Goal: Transaction & Acquisition: Purchase product/service

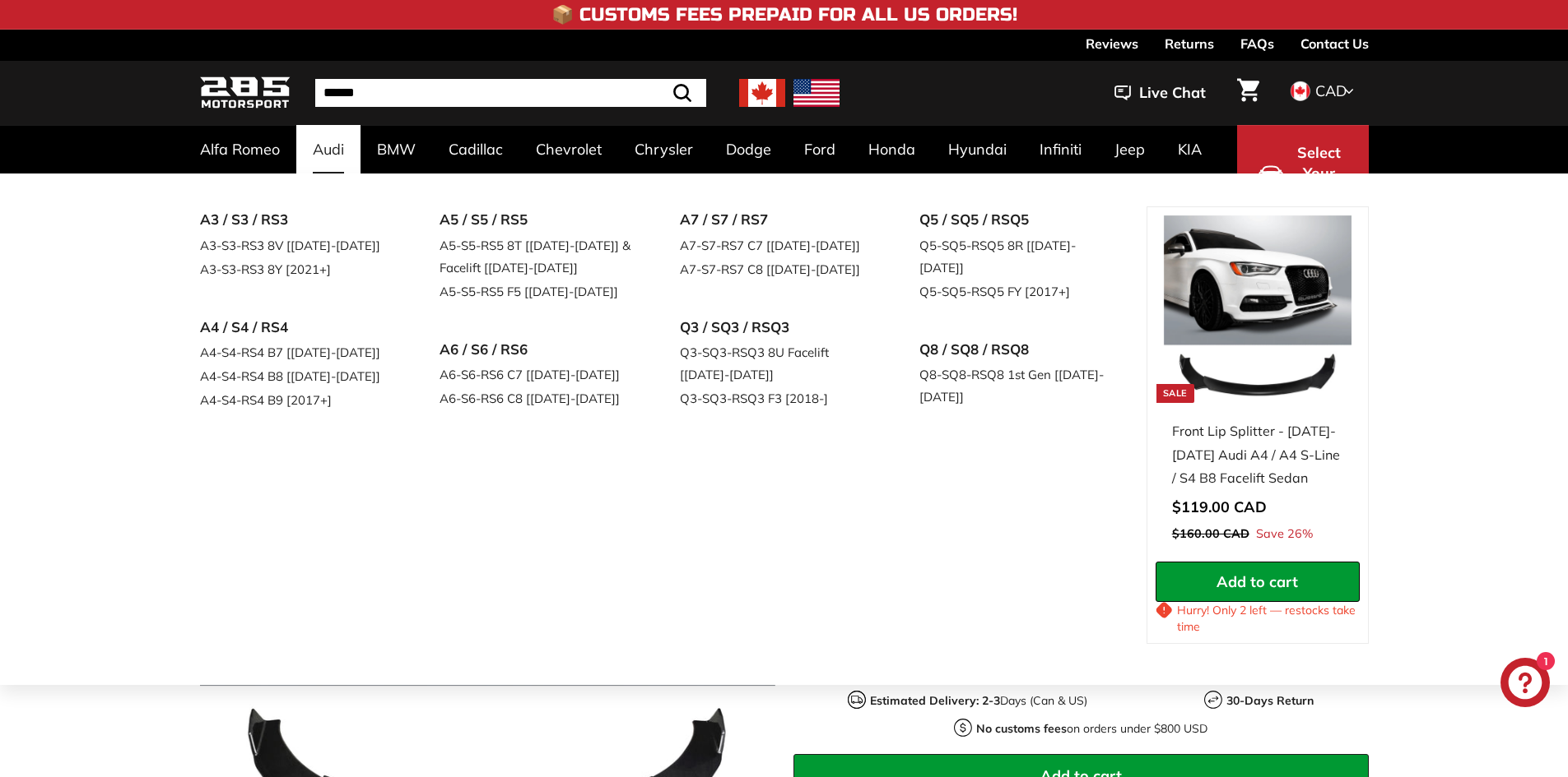
click at [14, 480] on div "A3 / S3 / RS3 A3-S3-RS3 8V [[DATE]-[DATE]] A3-S3-RS3 8Y [2021+] A4 / S4 / RS4 A…" at bounding box center [784, 429] width 1568 height 512
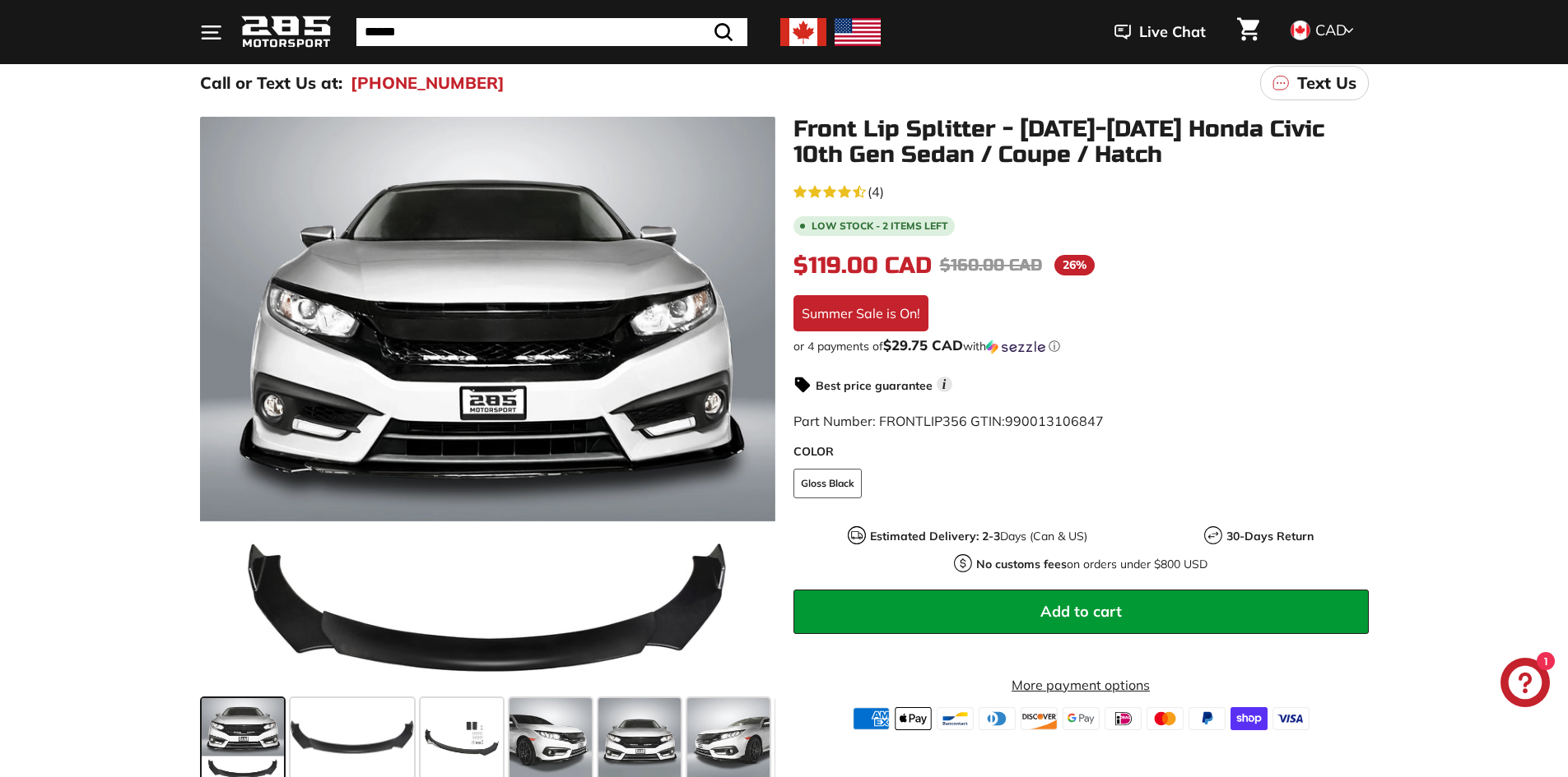
scroll to position [246, 0]
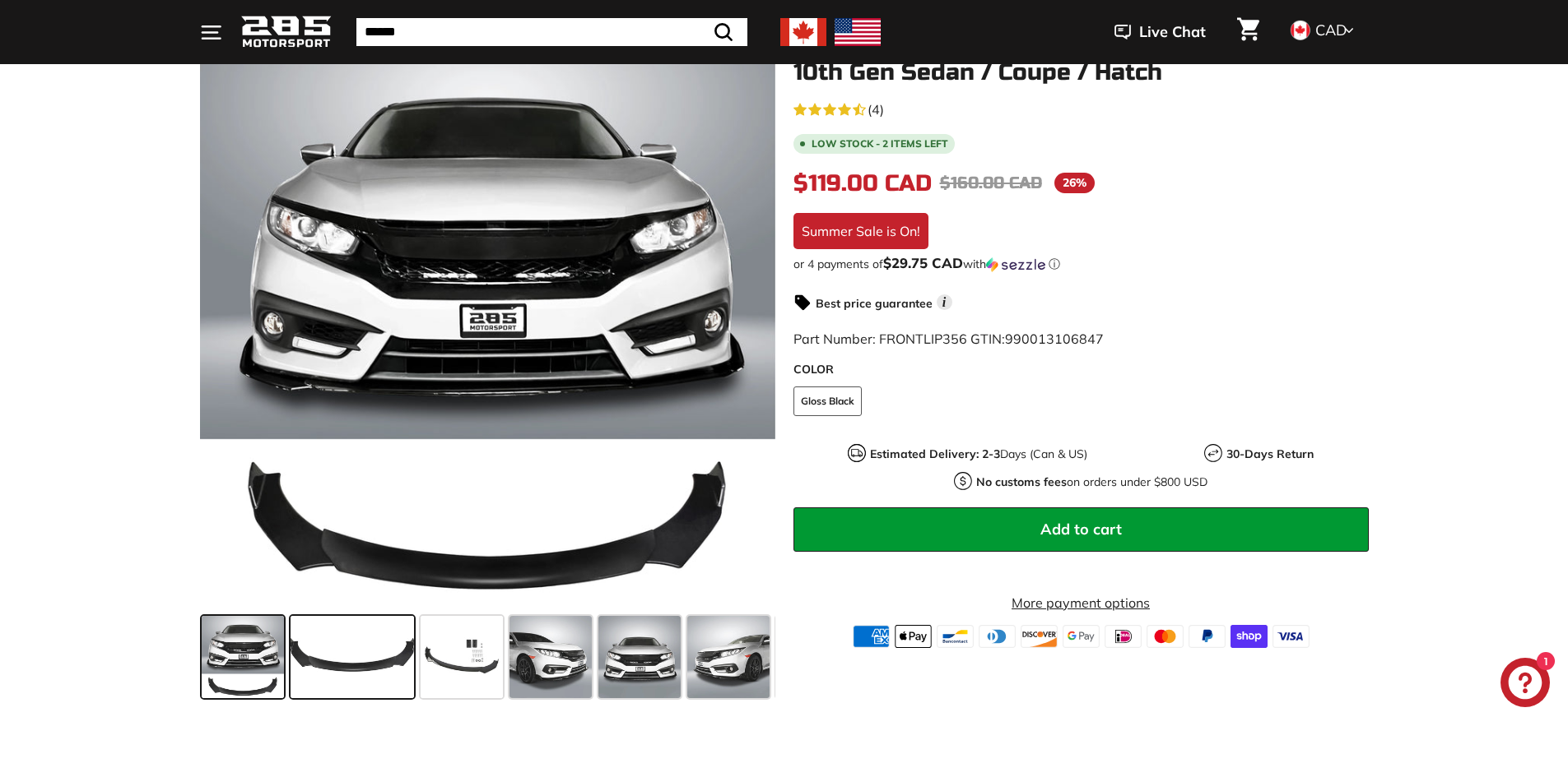
click at [366, 686] on span at bounding box center [352, 657] width 124 height 82
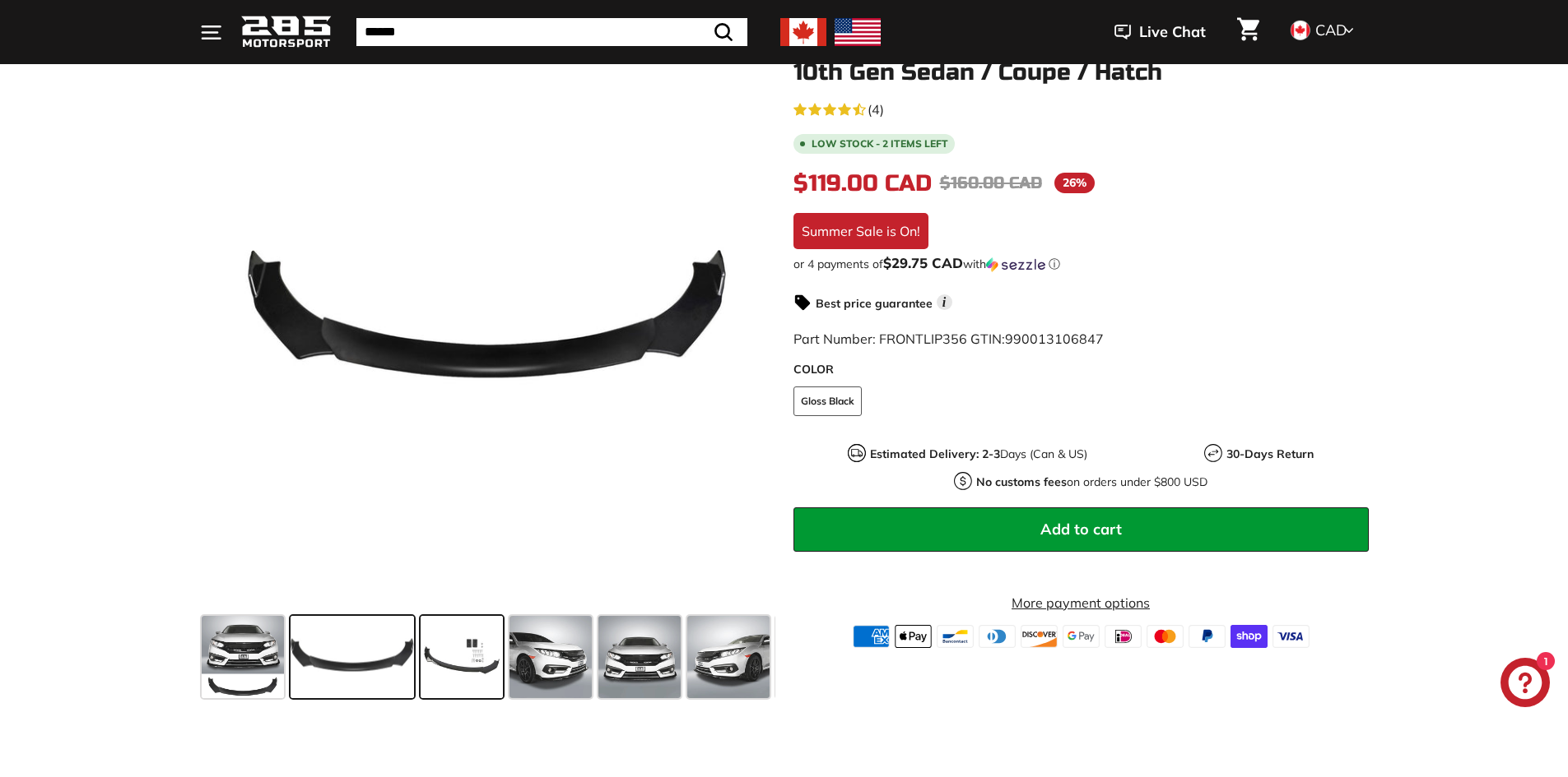
click at [465, 671] on span at bounding box center [462, 657] width 82 height 82
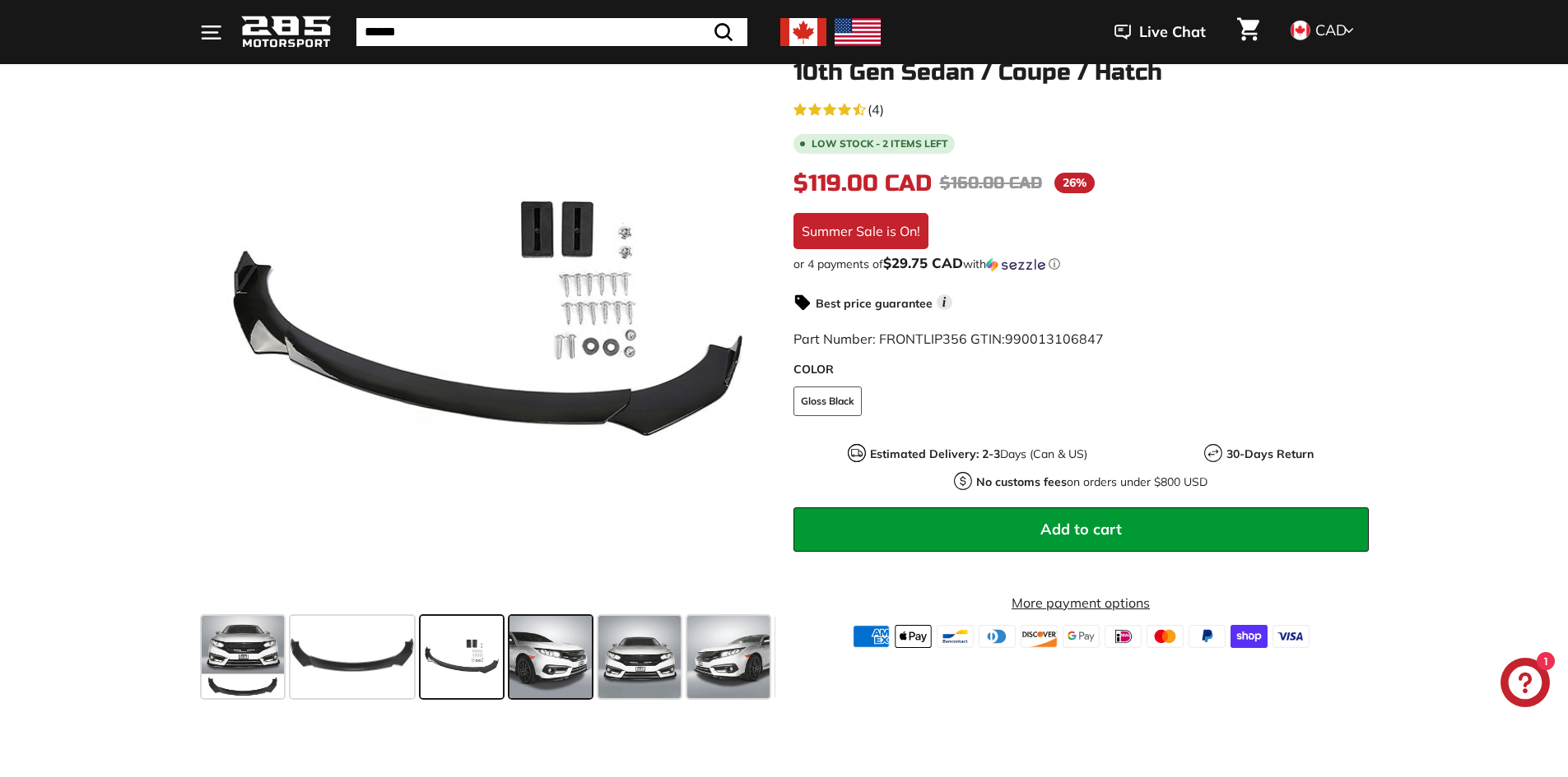
click at [568, 666] on span at bounding box center [550, 657] width 82 height 82
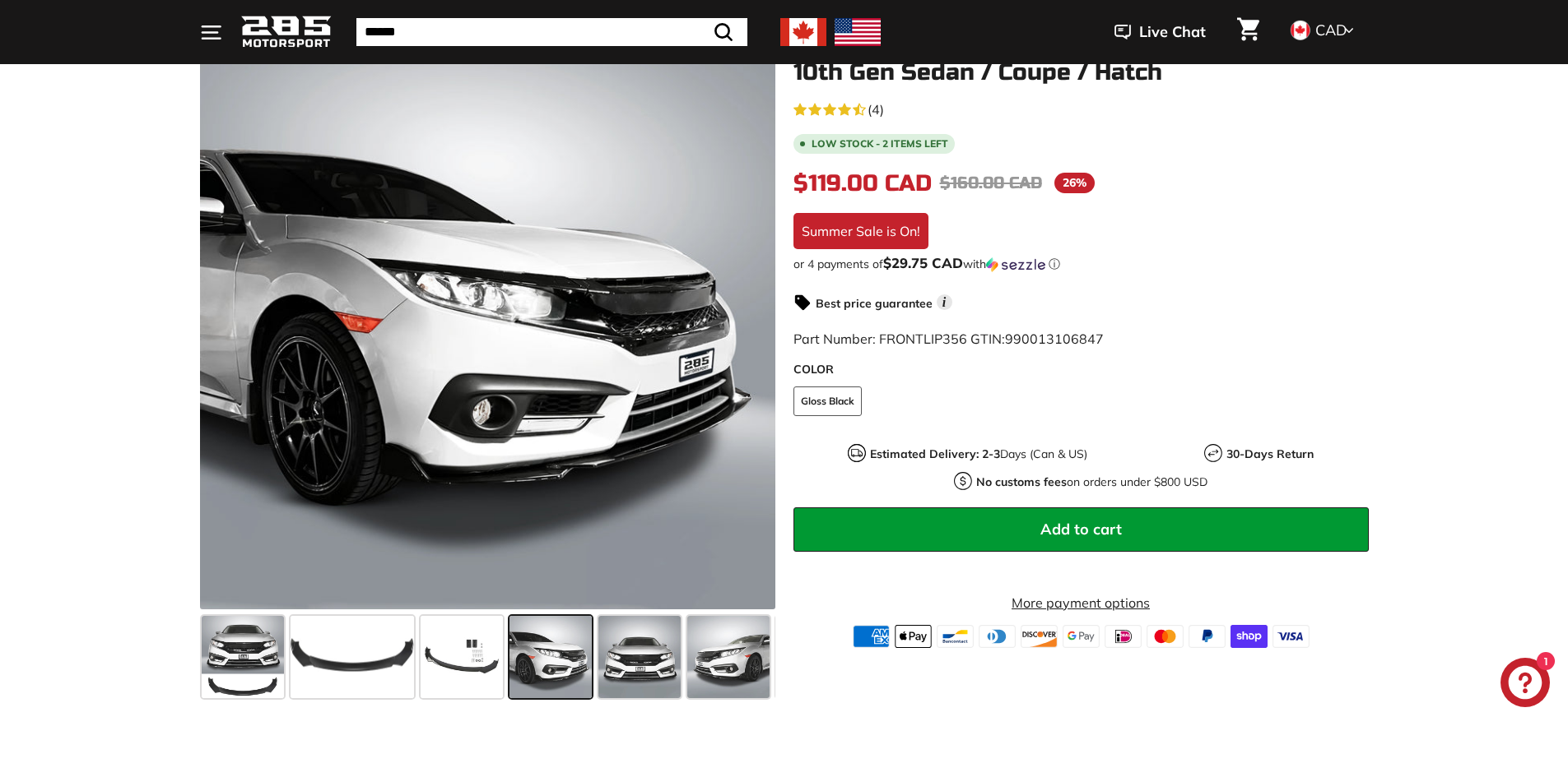
click at [580, 658] on span at bounding box center [550, 657] width 82 height 82
click at [622, 657] on span at bounding box center [639, 657] width 82 height 82
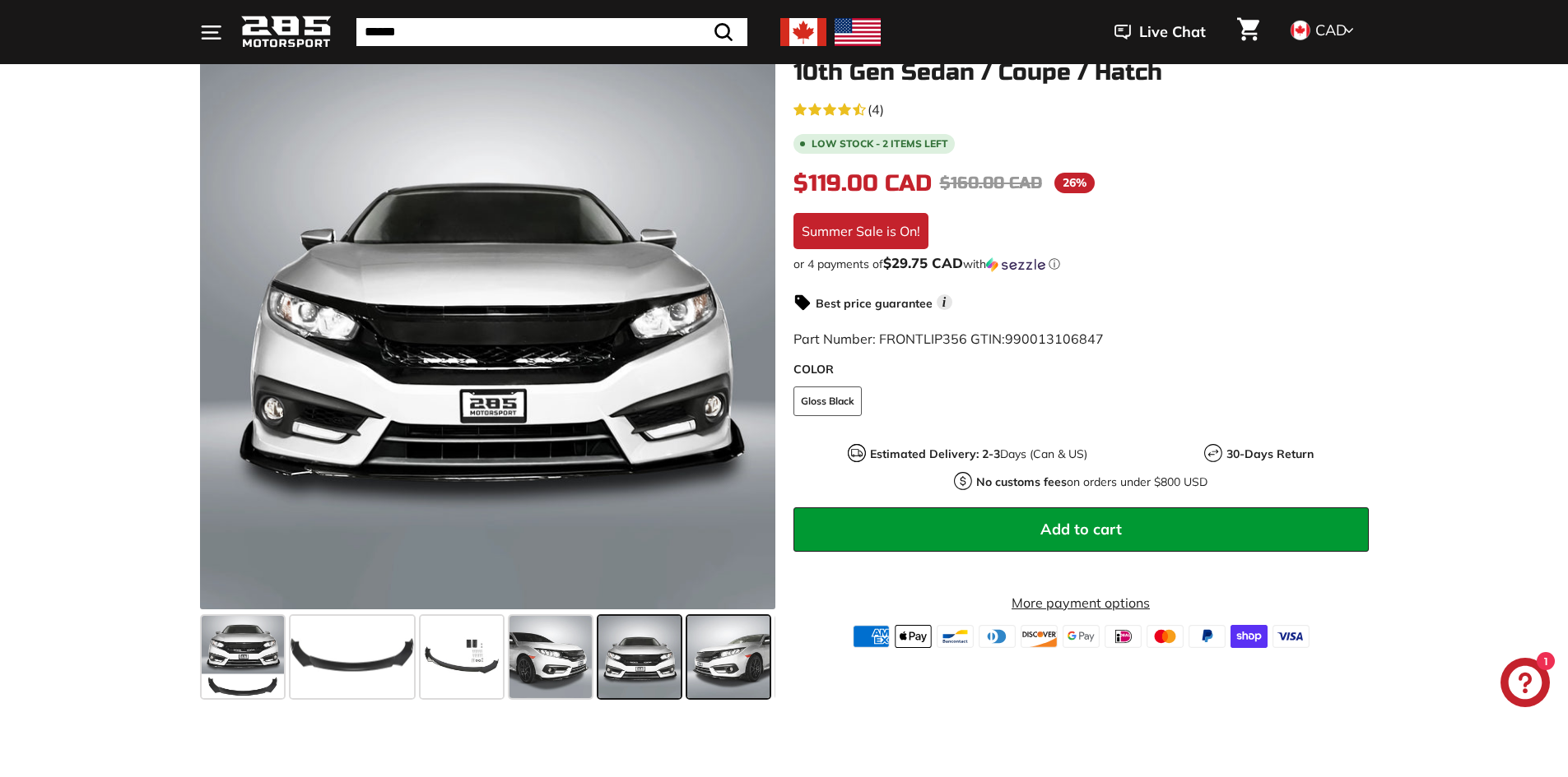
click at [692, 670] on span at bounding box center [728, 657] width 82 height 82
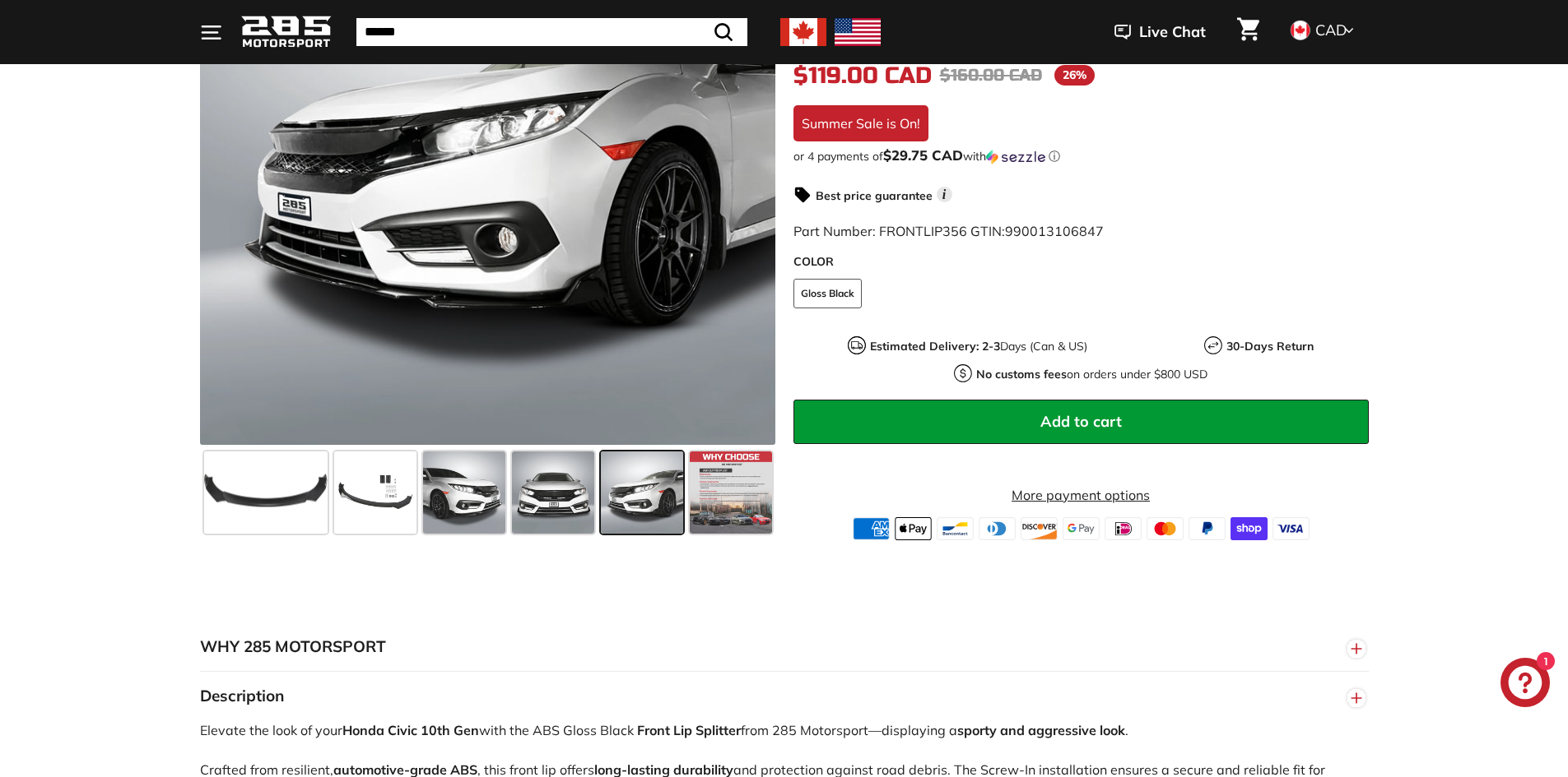
scroll to position [575, 0]
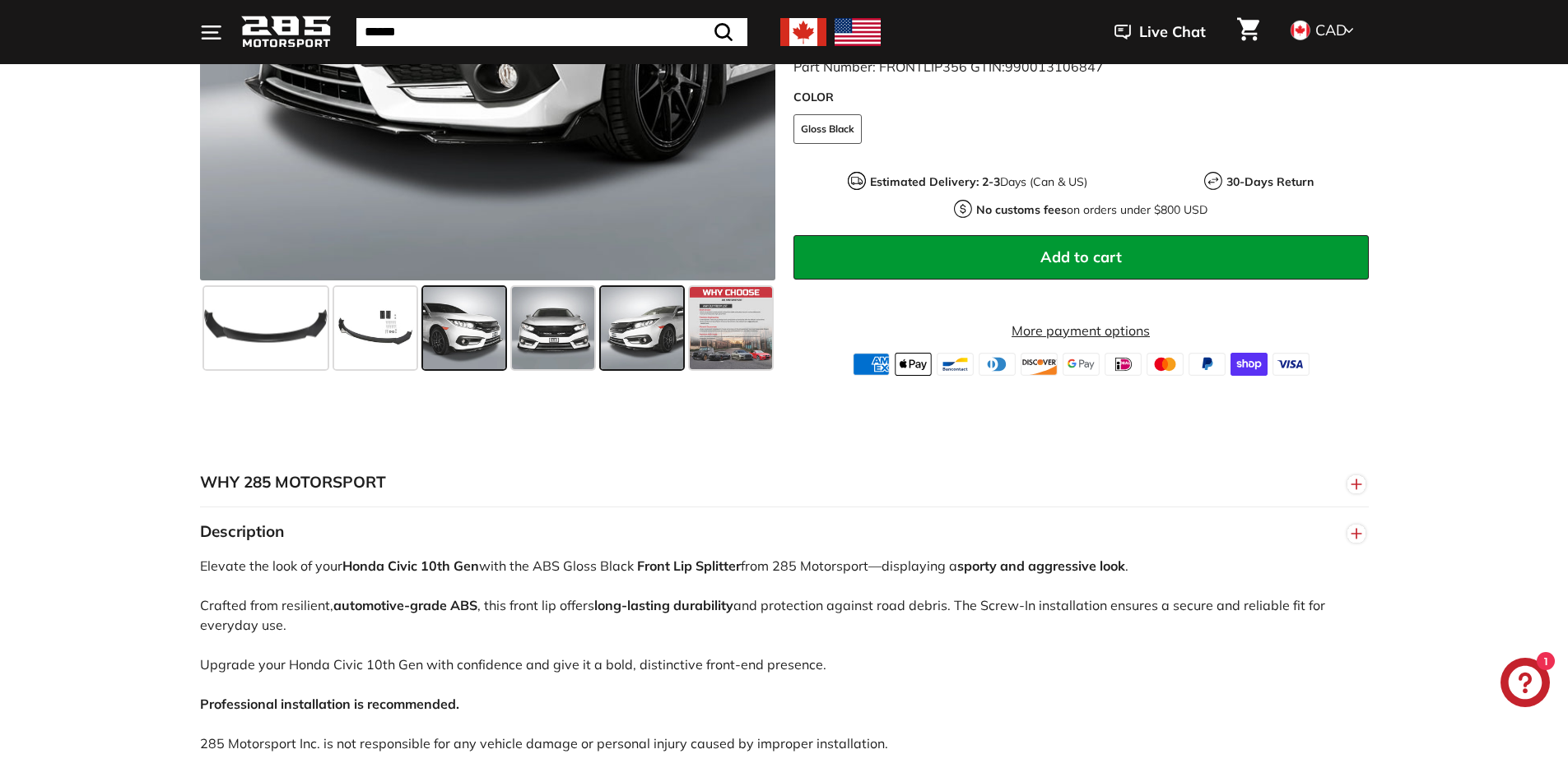
click at [448, 342] on span at bounding box center [464, 328] width 82 height 82
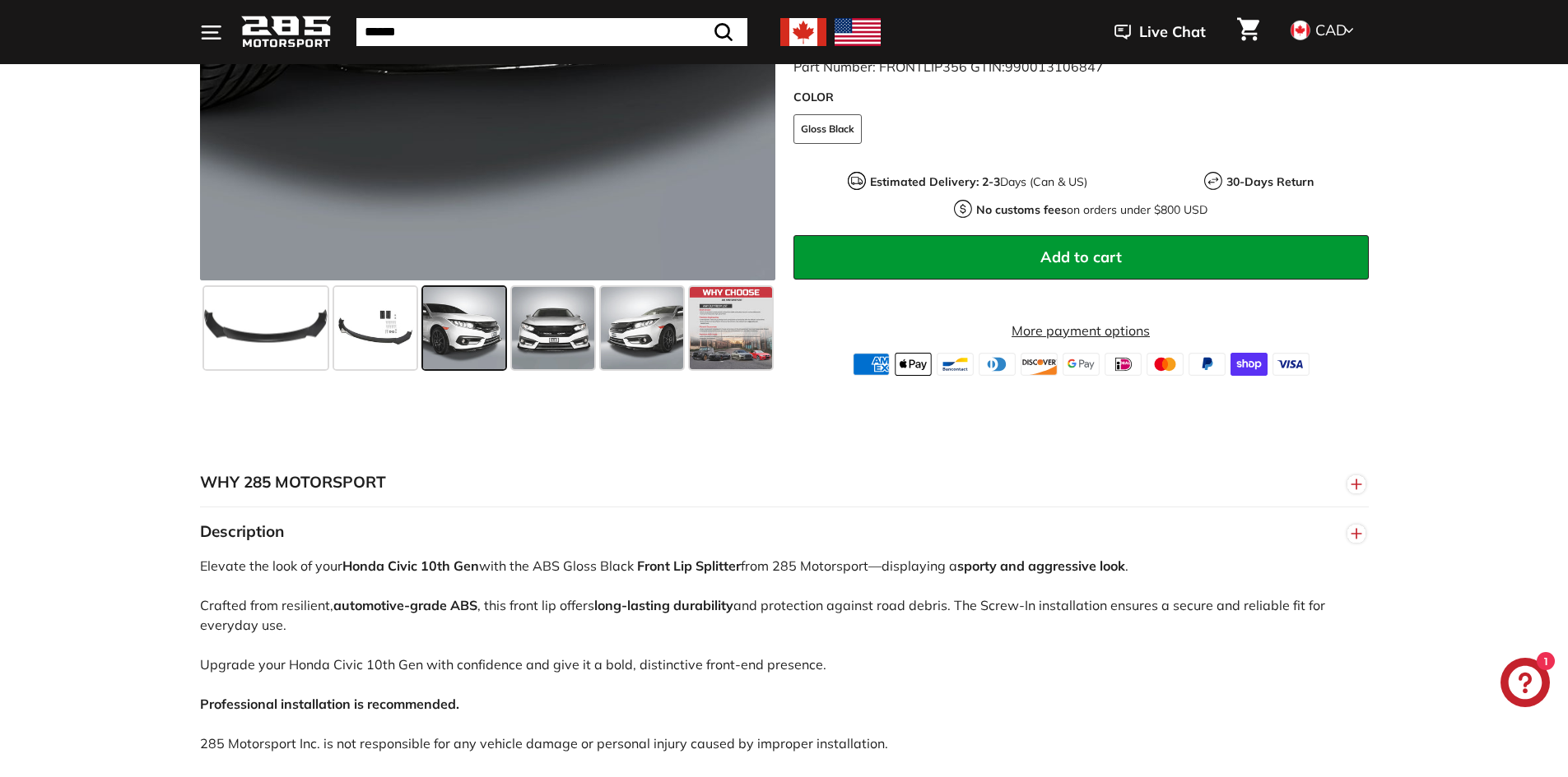
scroll to position [411, 0]
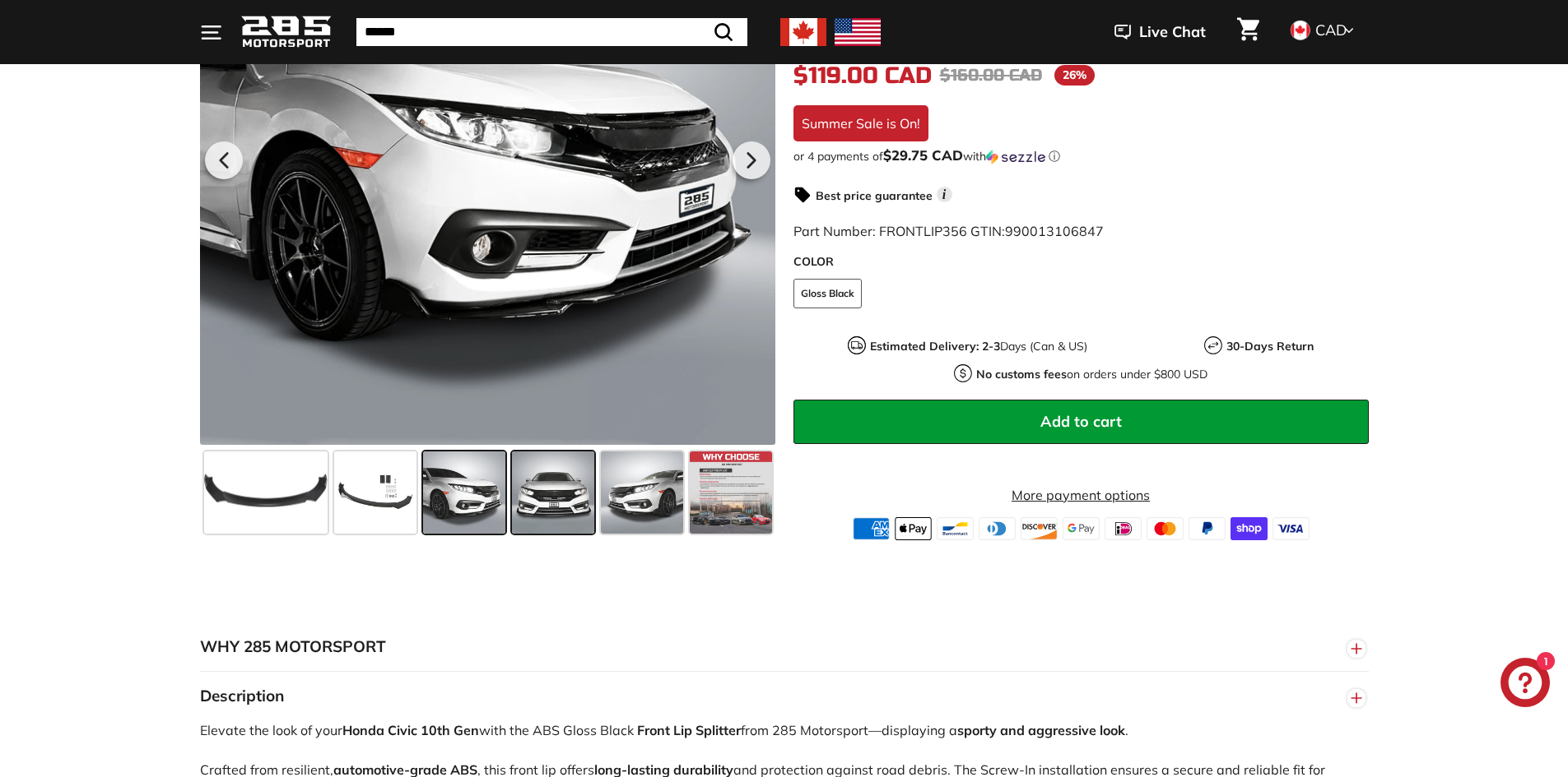
click at [554, 525] on span at bounding box center [553, 493] width 82 height 82
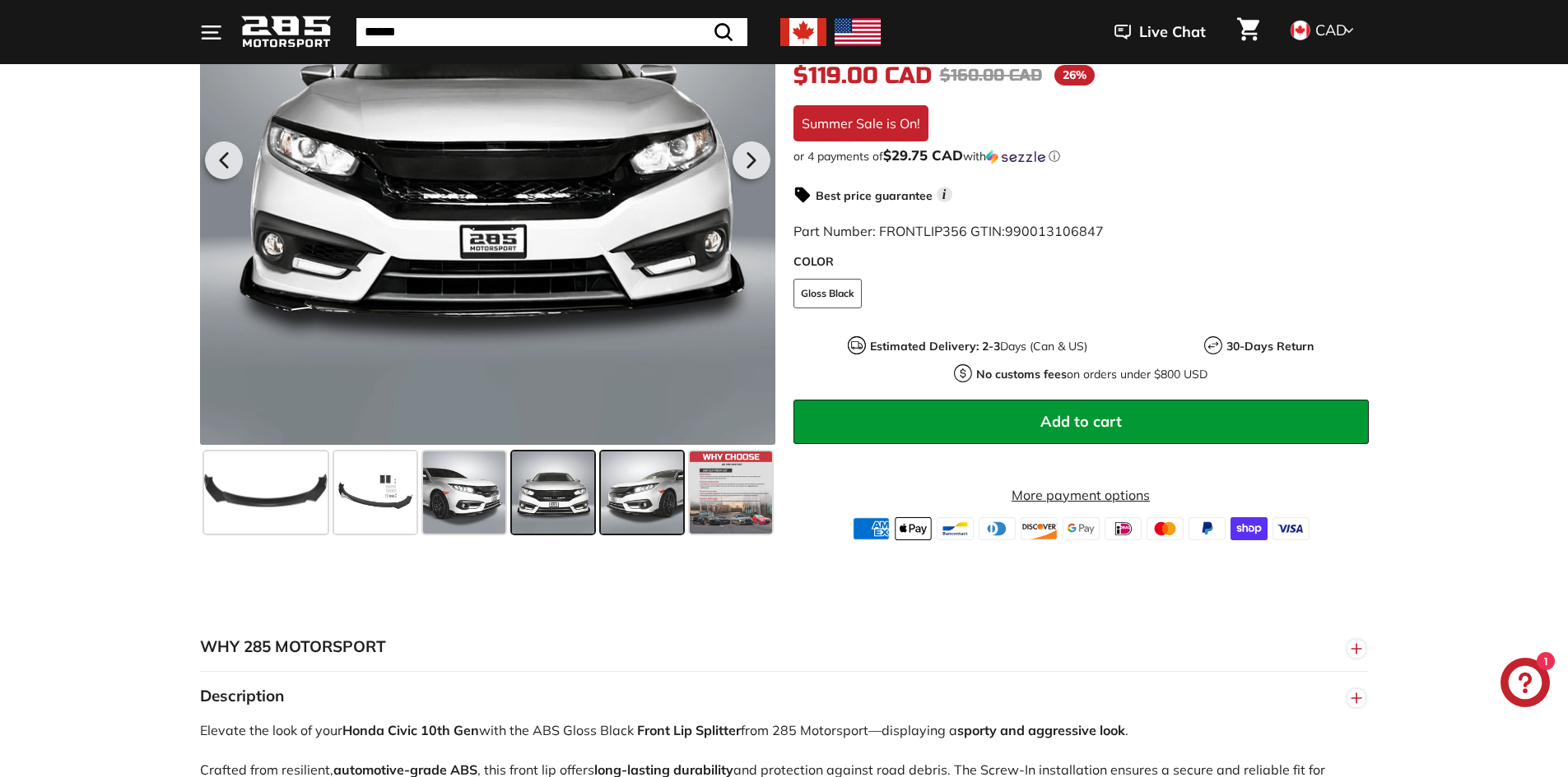
click at [630, 511] on span at bounding box center [642, 493] width 82 height 82
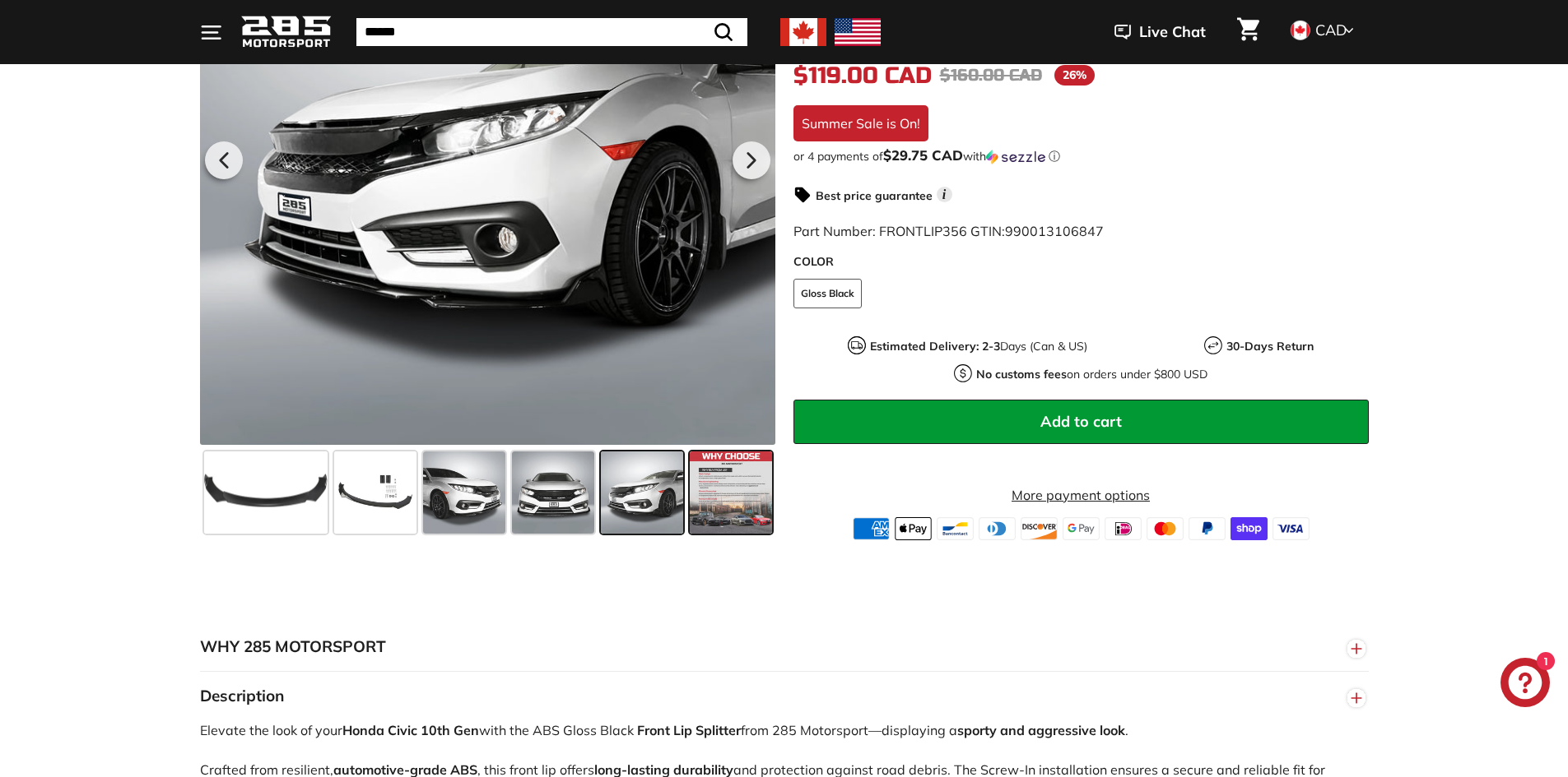
click at [708, 512] on span at bounding box center [730, 493] width 82 height 82
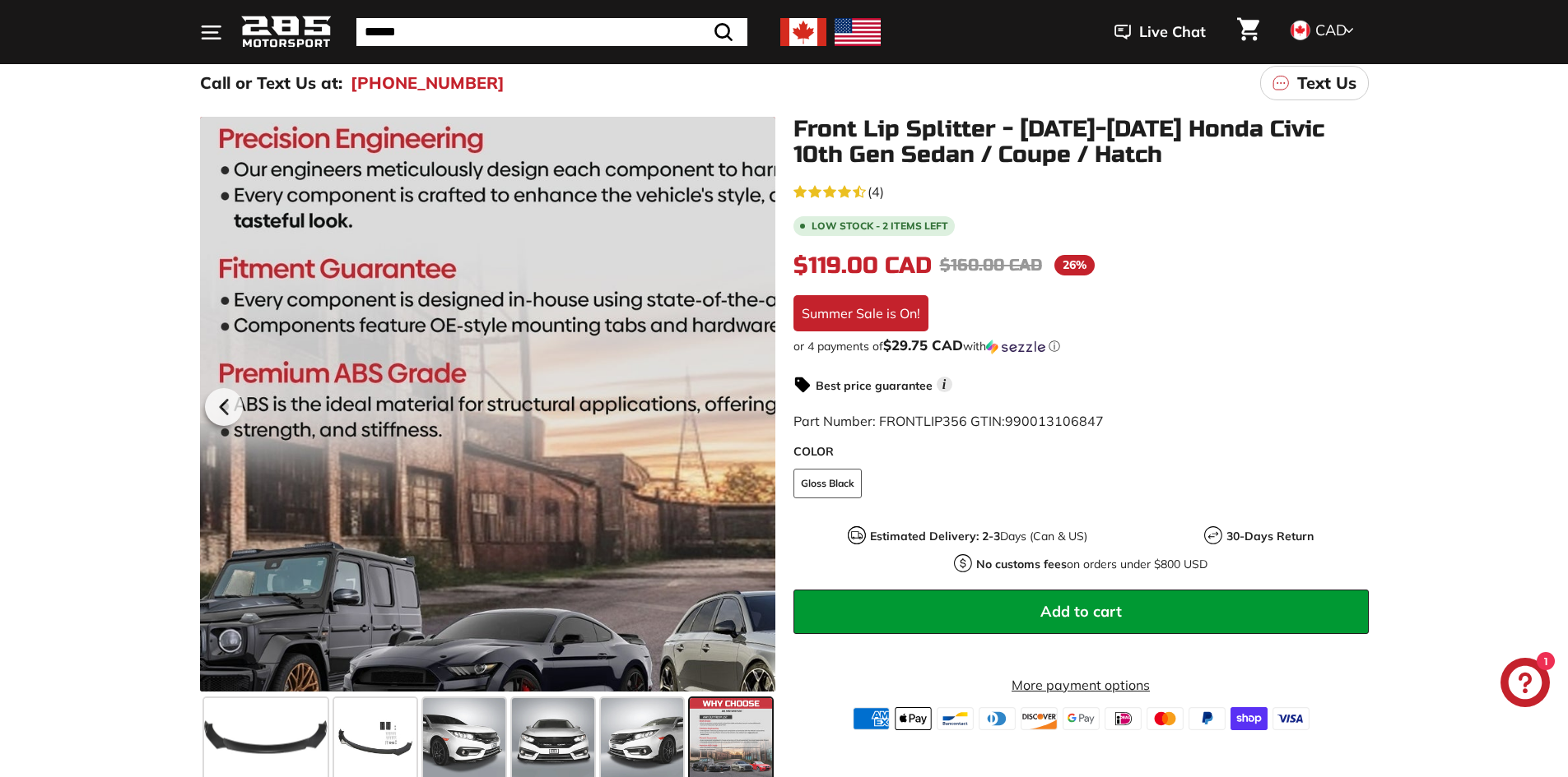
scroll to position [329, 0]
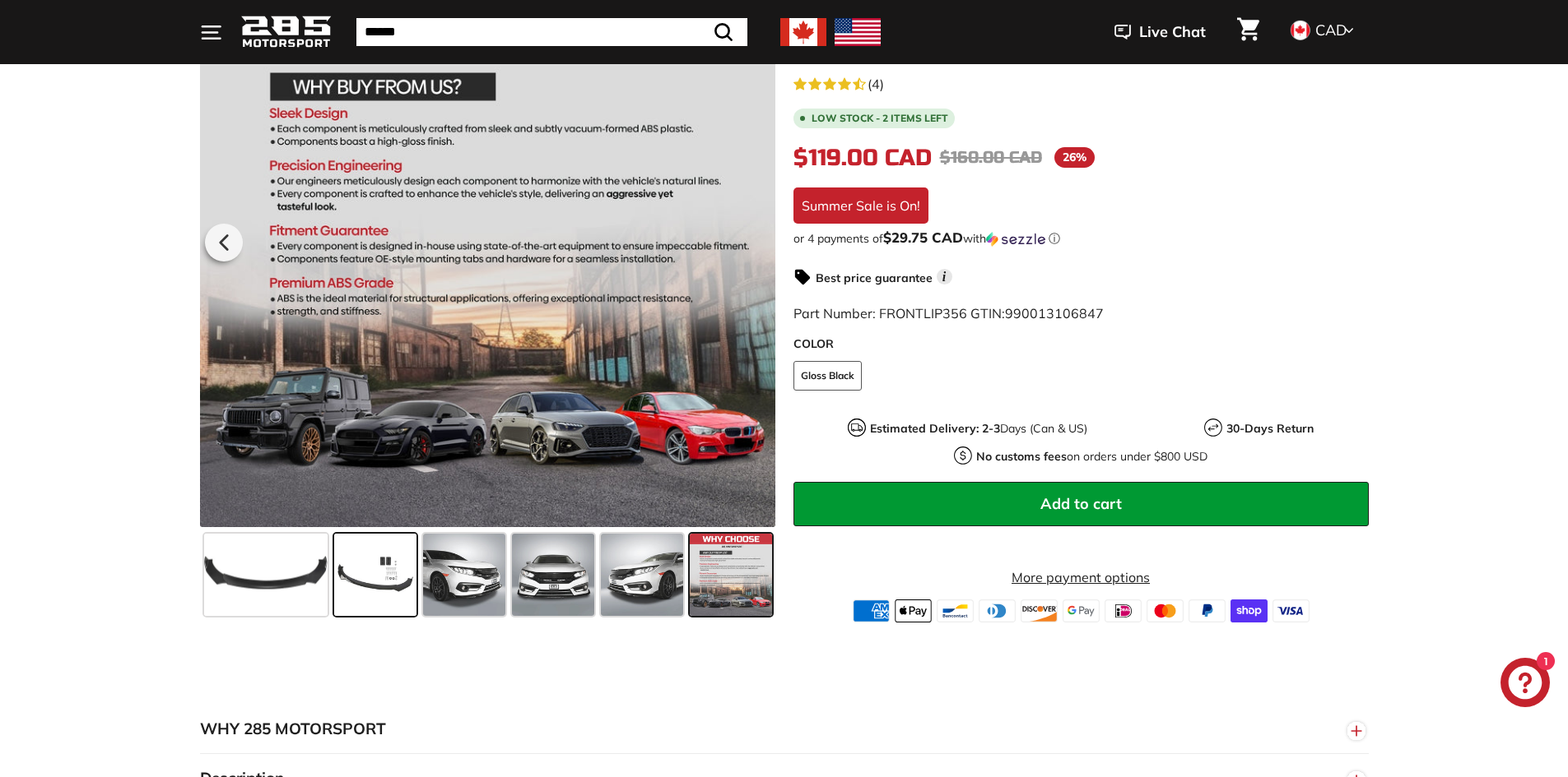
click at [386, 565] on span at bounding box center [375, 574] width 82 height 82
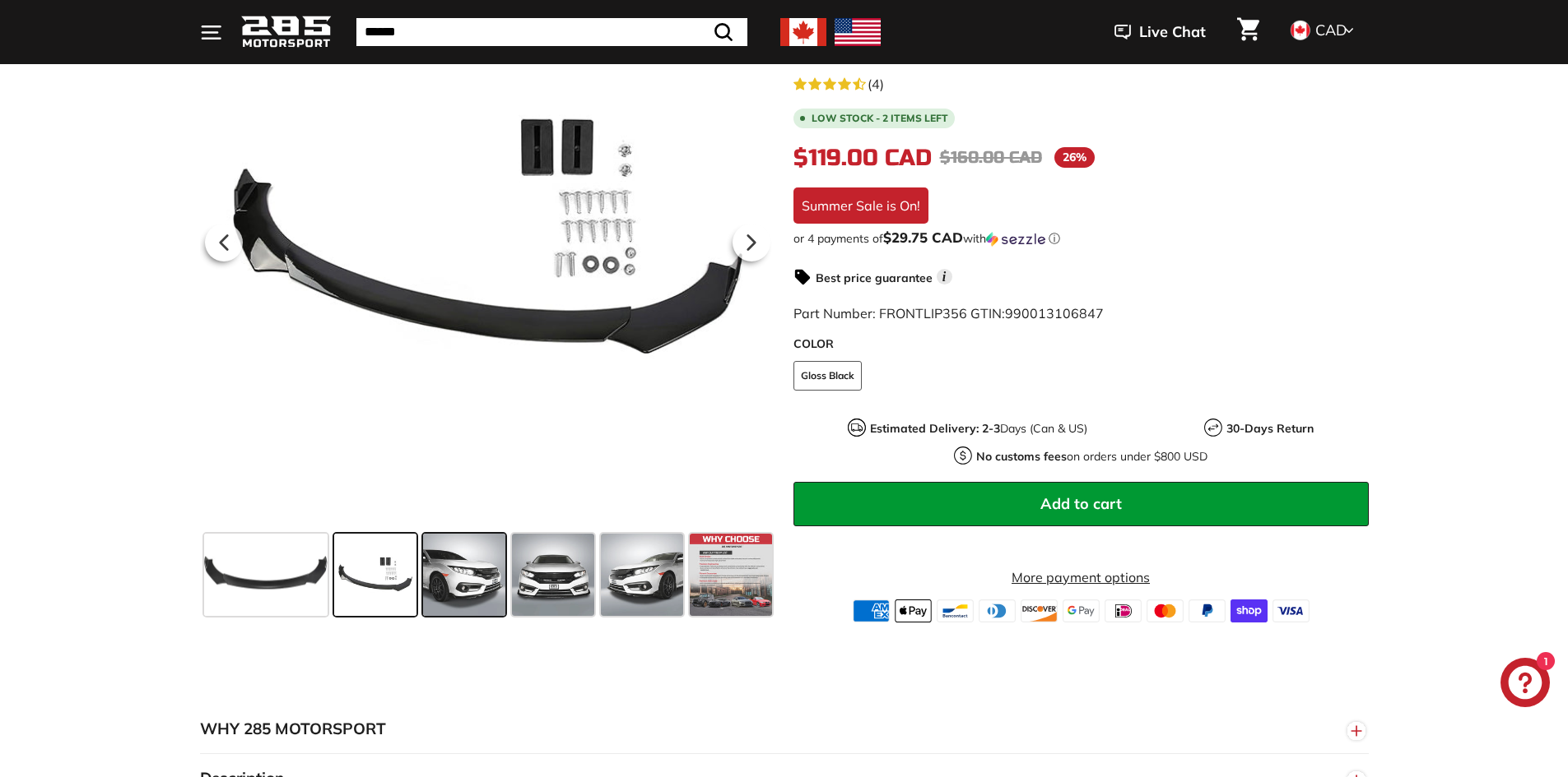
click at [460, 575] on span at bounding box center [464, 574] width 82 height 82
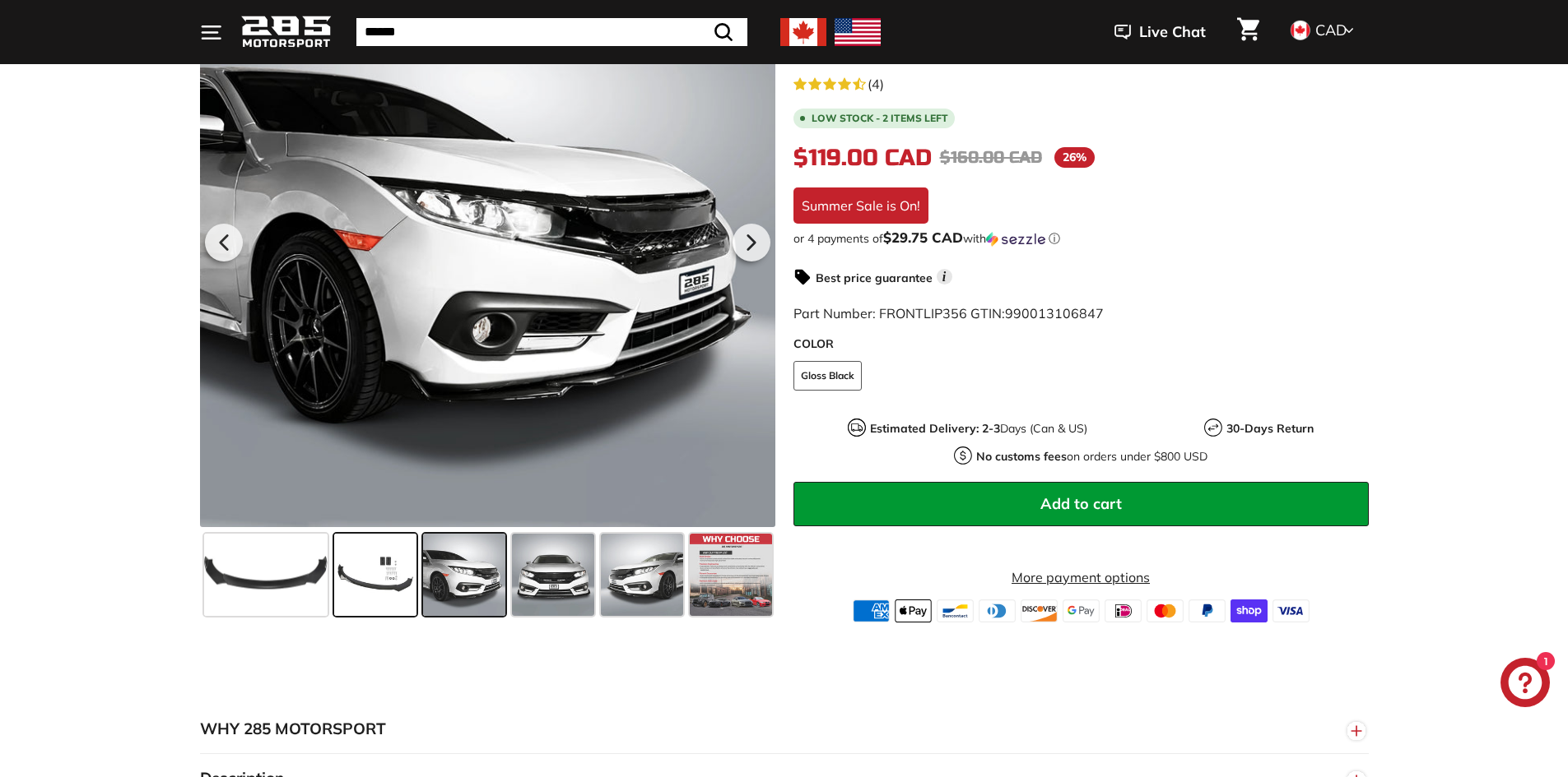
click at [394, 557] on span at bounding box center [375, 574] width 82 height 82
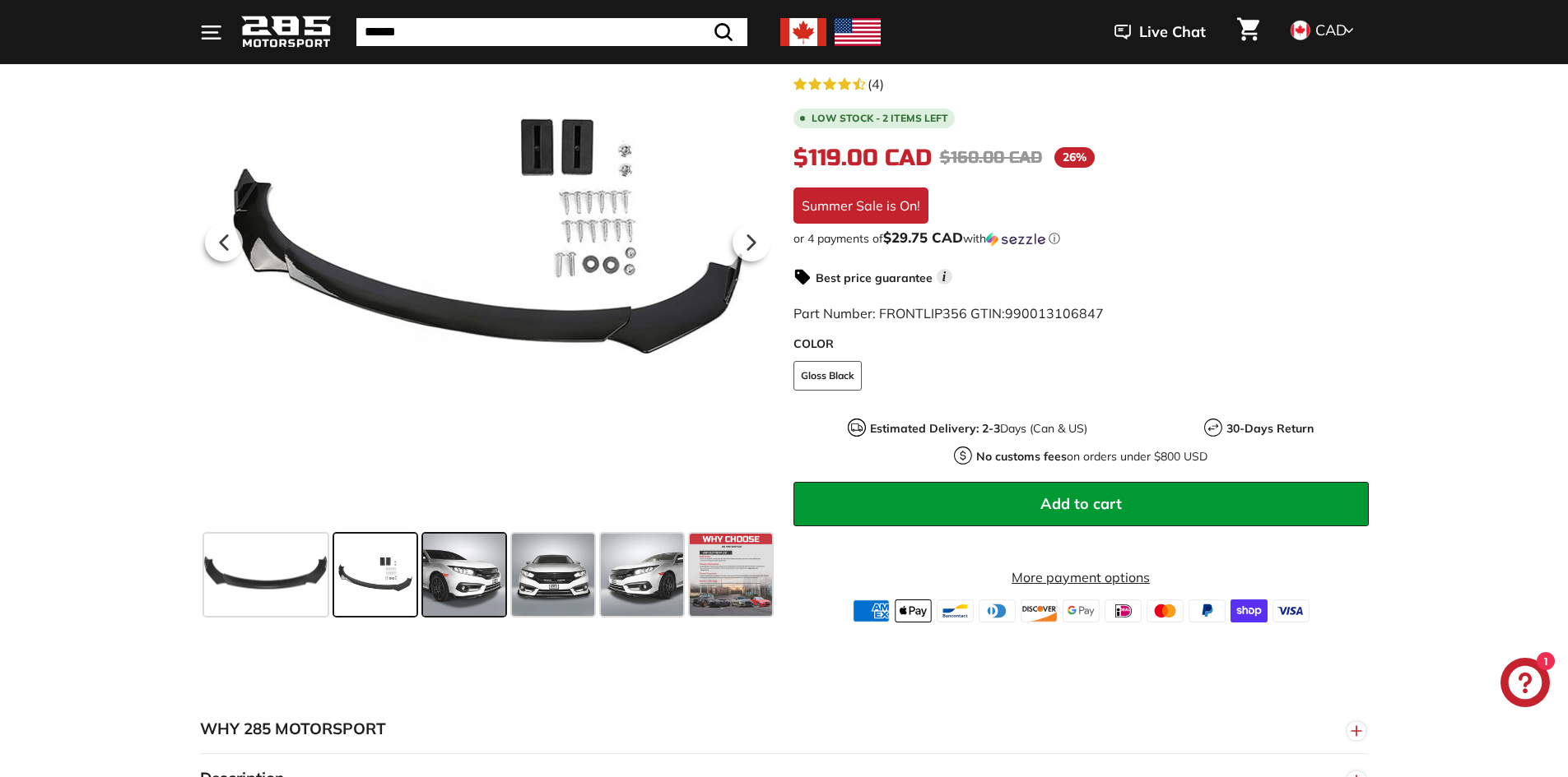
click at [460, 575] on span at bounding box center [464, 574] width 82 height 82
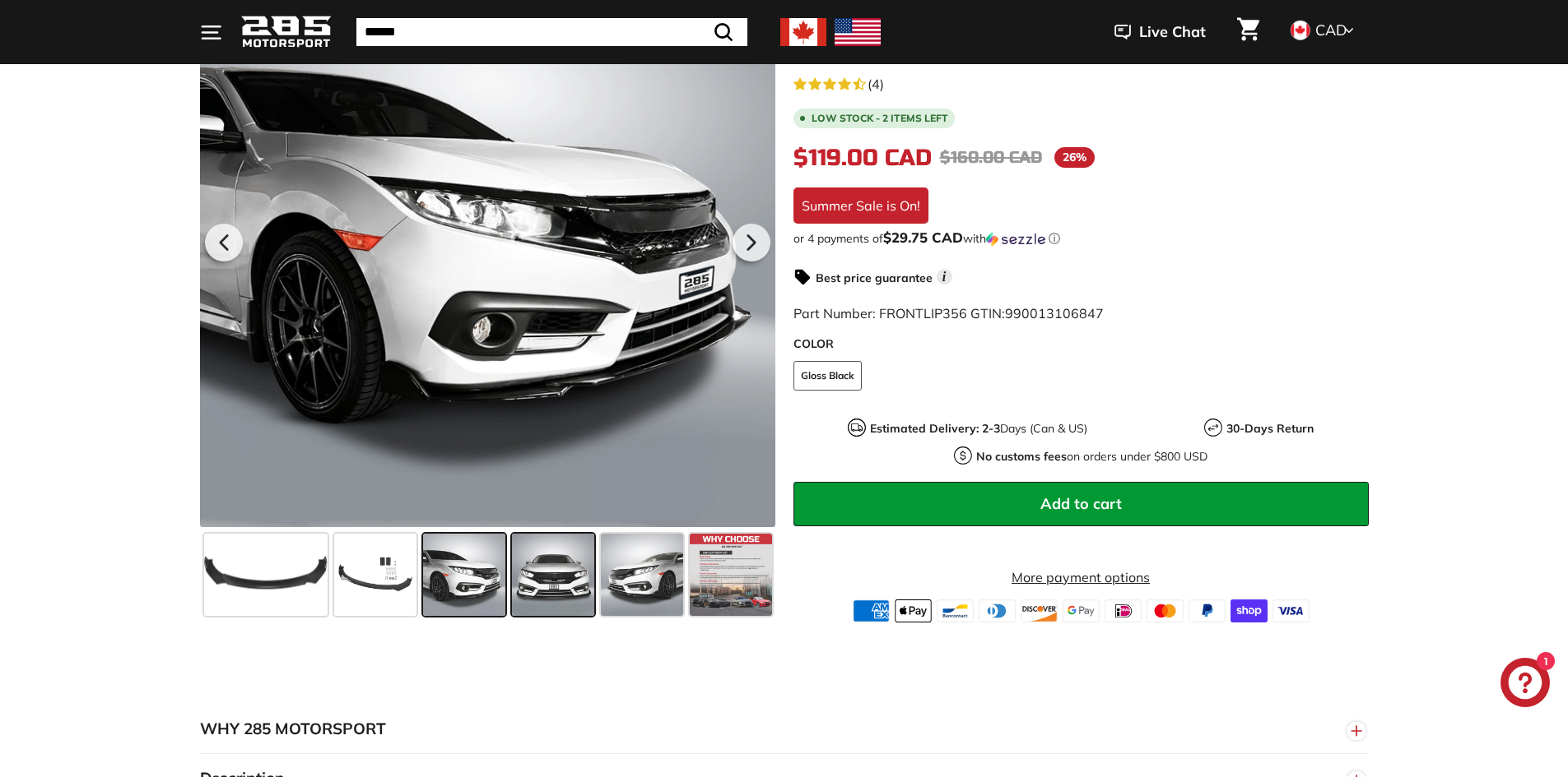
click at [584, 580] on span at bounding box center [553, 574] width 82 height 82
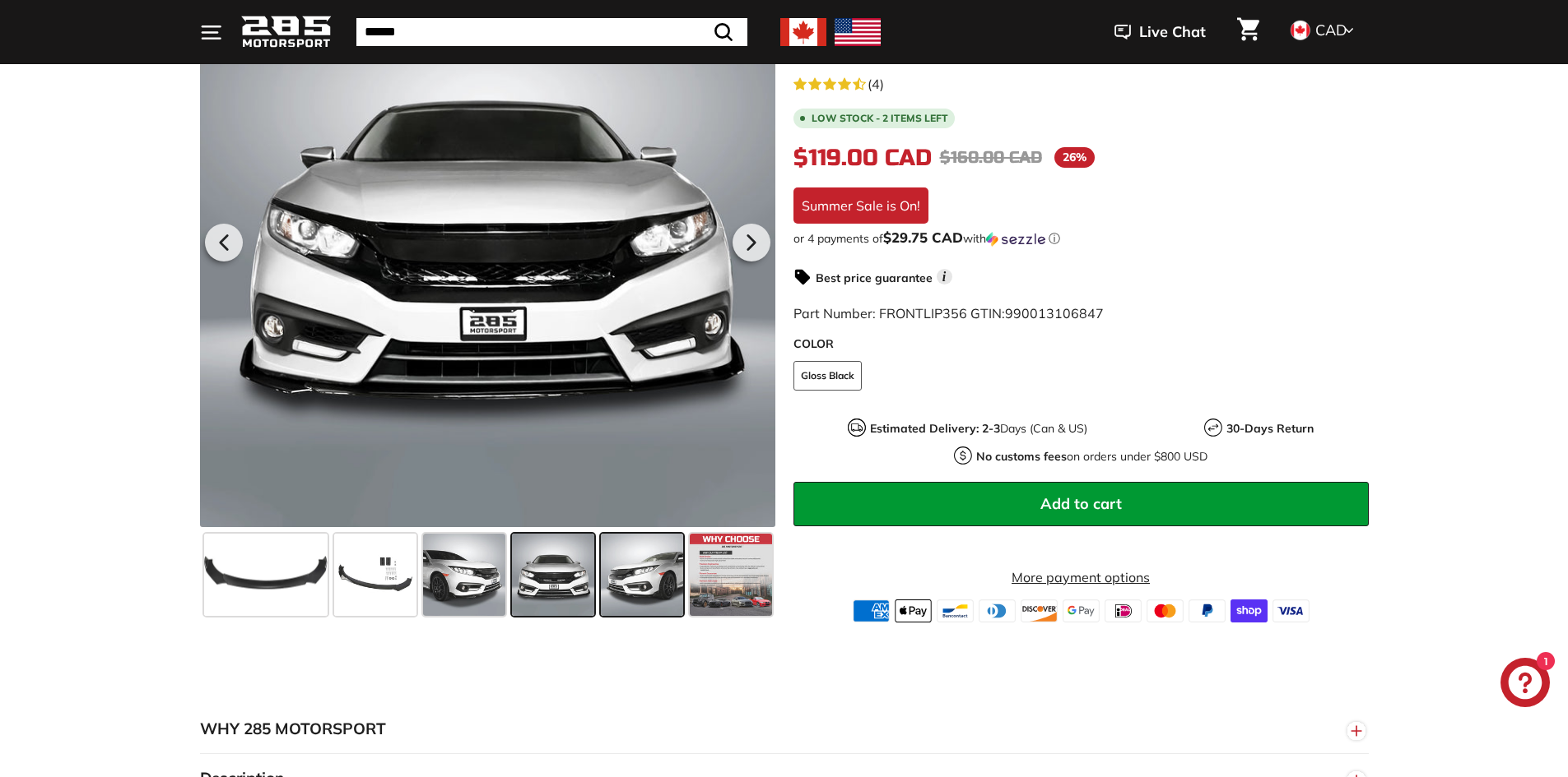
click at [658, 580] on span at bounding box center [642, 574] width 82 height 82
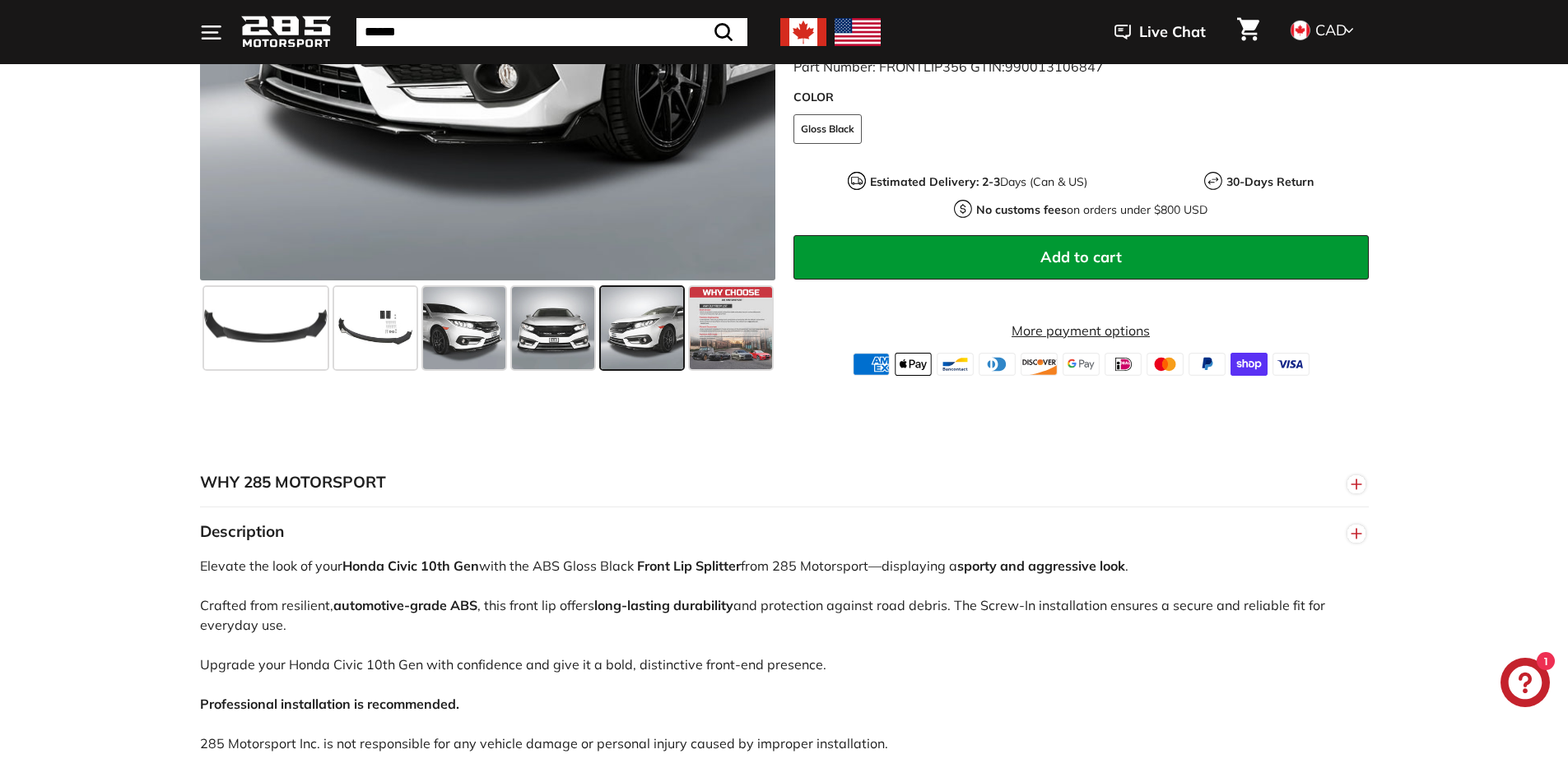
scroll to position [165, 0]
